Goal: Check status

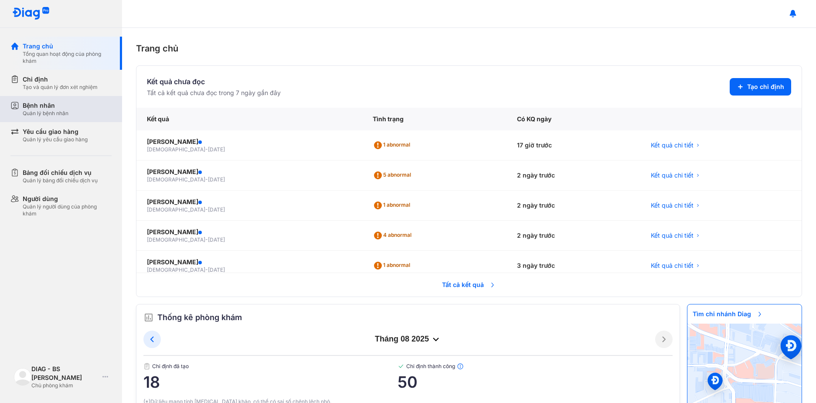
click at [54, 109] on div "Bệnh nhân" at bounding box center [46, 105] width 46 height 9
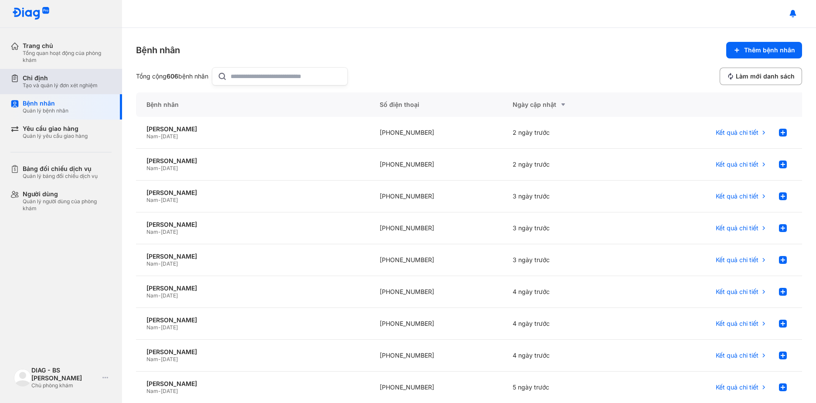
click at [74, 88] on div "Tạo và quản lý đơn xét nghiệm" at bounding box center [60, 85] width 75 height 7
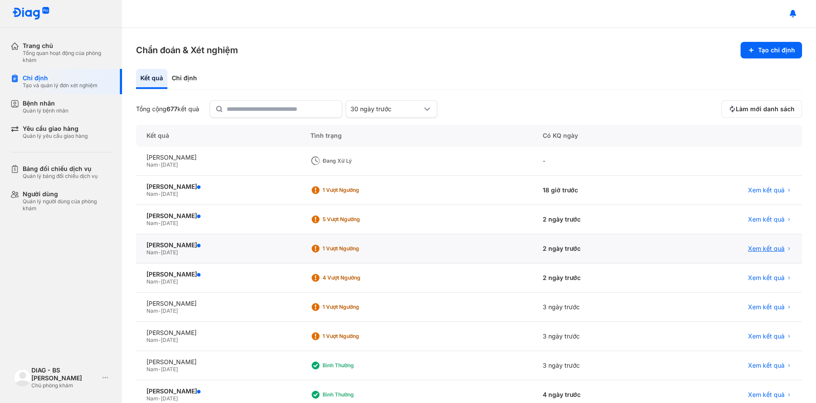
click at [752, 248] on span "Xem kết quả" at bounding box center [766, 249] width 37 height 8
